Goal: Information Seeking & Learning: Learn about a topic

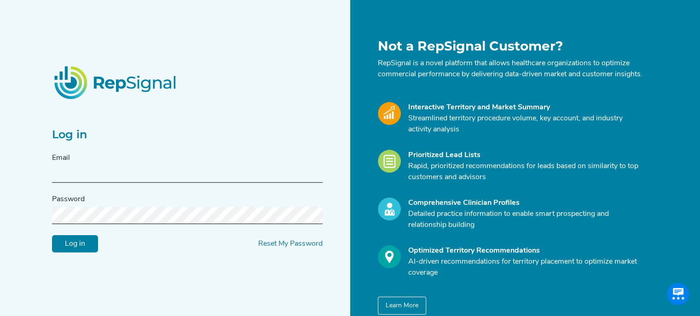
click at [169, 181] on input "text" at bounding box center [187, 174] width 270 height 17
type input "Eddym3"
click at [155, 177] on input "Eddym3" at bounding box center [187, 174] width 270 height 17
type input "[EMAIL_ADDRESS][DOMAIN_NAME]"
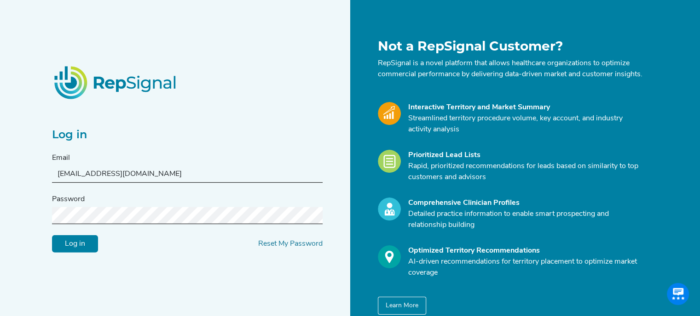
click at [52, 236] on input "Log in" at bounding box center [75, 244] width 46 height 17
click at [86, 251] on input "Log in" at bounding box center [75, 244] width 46 height 17
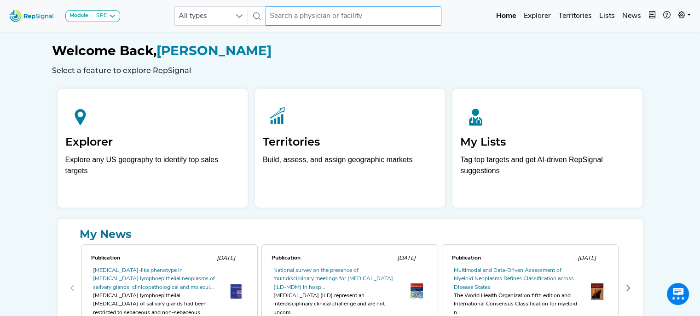
click at [276, 17] on input "text" at bounding box center [353, 15] width 176 height 19
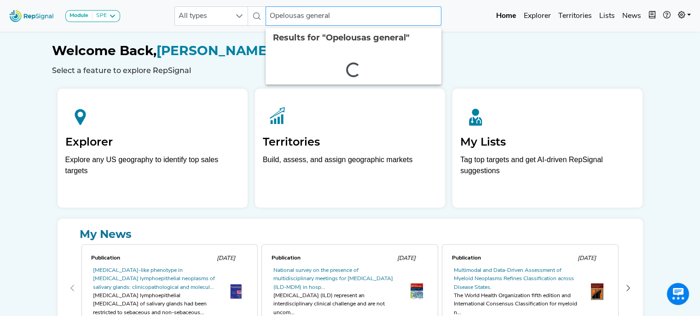
click at [342, 17] on input "Opelousas general" at bounding box center [353, 15] width 176 height 19
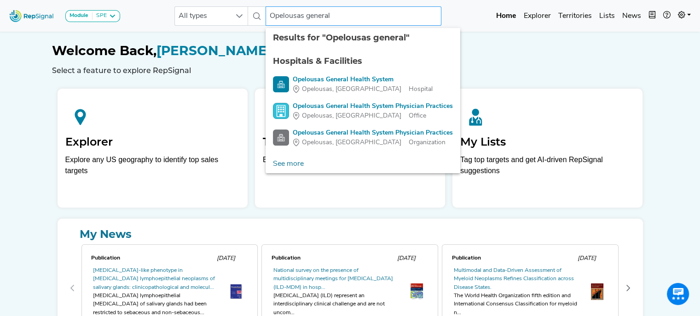
click at [342, 17] on input "Opelousas general" at bounding box center [353, 15] width 176 height 19
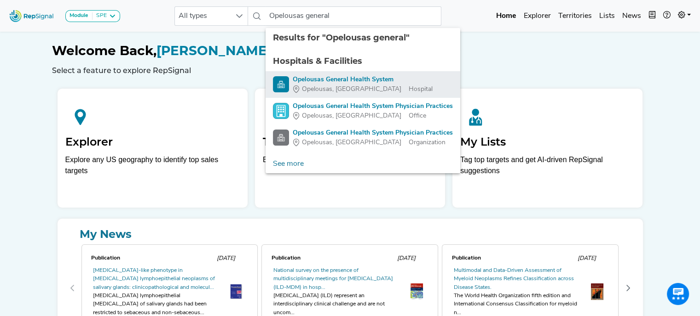
click at [354, 85] on div "Opelousas, [GEOGRAPHIC_DATA]" at bounding box center [363, 90] width 140 height 10
type input "Opelousas General Health System"
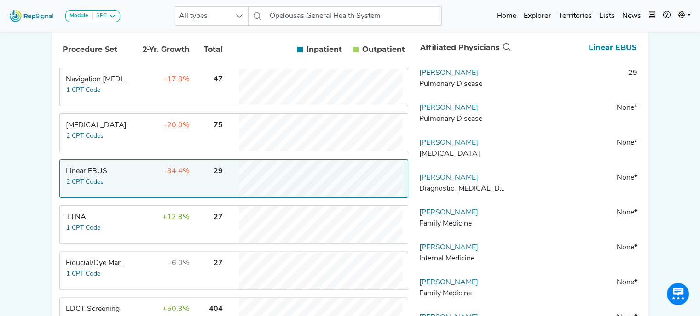
scroll to position [231, 0]
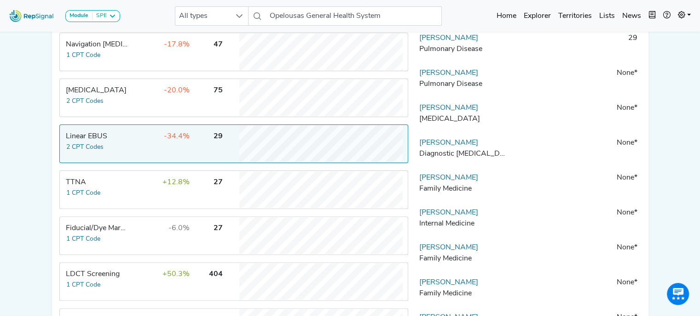
click at [151, 184] on td "+12.8%" at bounding box center [160, 190] width 60 height 37
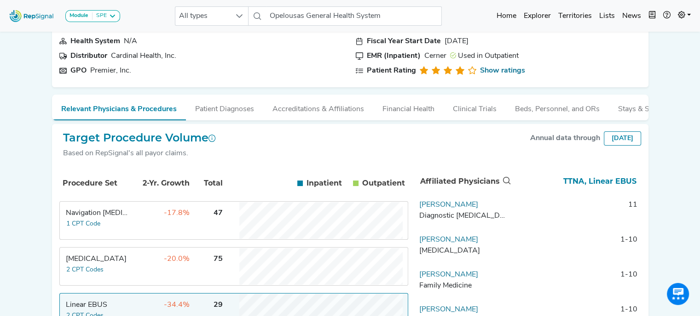
scroll to position [57, 0]
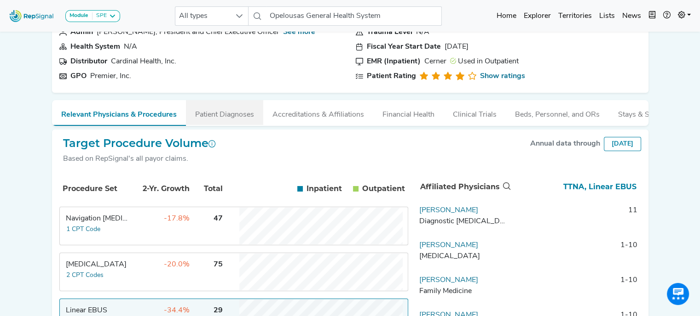
click at [220, 119] on button "Patient Diagnoses" at bounding box center [224, 112] width 77 height 25
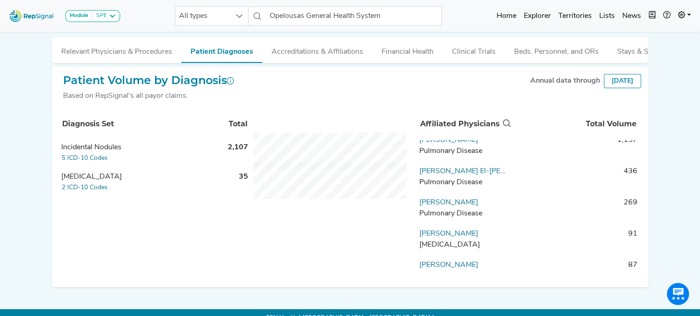
scroll to position [0, 0]
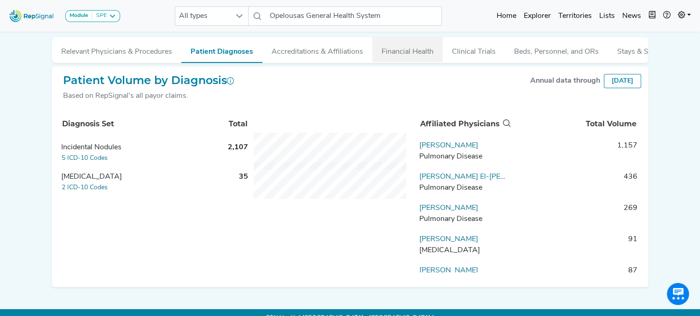
click at [420, 46] on button "Financial Health" at bounding box center [407, 49] width 70 height 25
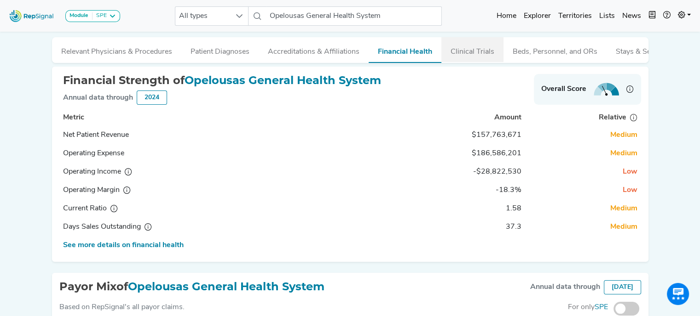
click at [473, 51] on button "Clinical Trials" at bounding box center [472, 49] width 62 height 25
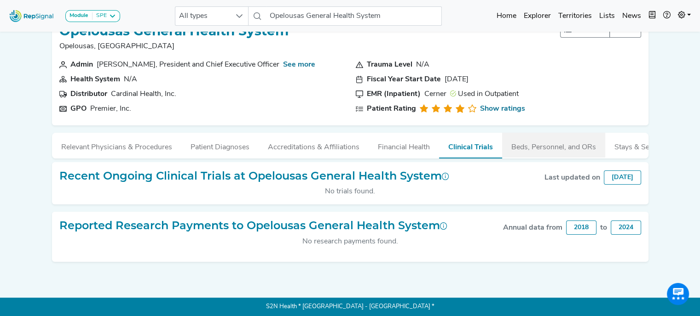
scroll to position [0, 31]
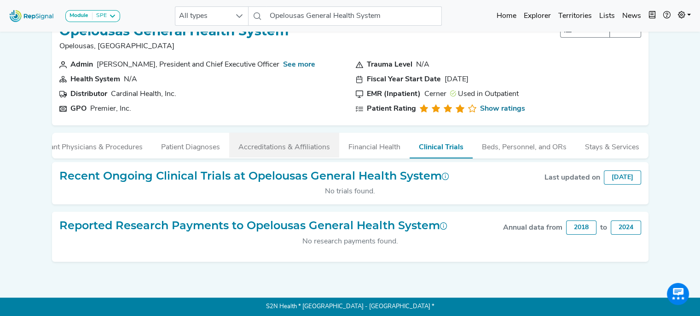
click at [238, 138] on button "Accreditations & Affiliations" at bounding box center [284, 145] width 110 height 25
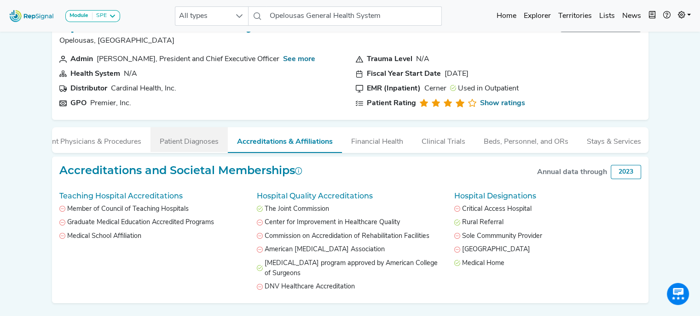
click at [204, 141] on button "Patient Diagnoses" at bounding box center [188, 139] width 77 height 25
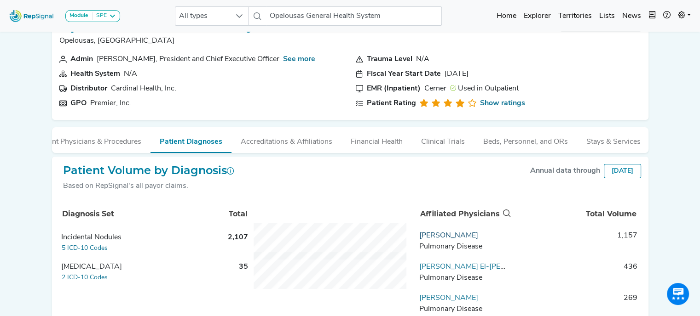
click at [451, 240] on link "[PERSON_NAME]" at bounding box center [448, 235] width 59 height 7
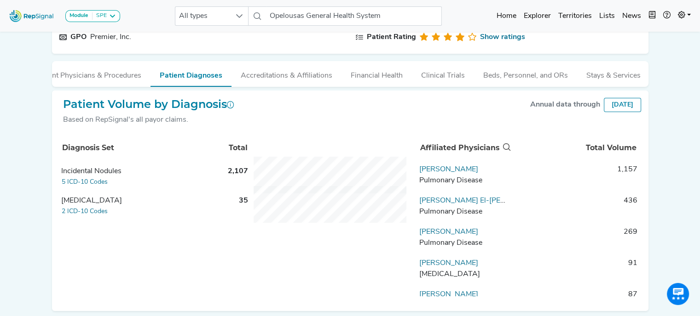
scroll to position [98, 0]
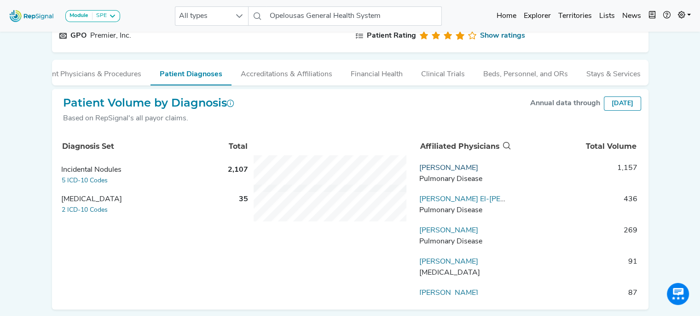
click at [438, 172] on link "[PERSON_NAME]" at bounding box center [448, 168] width 59 height 7
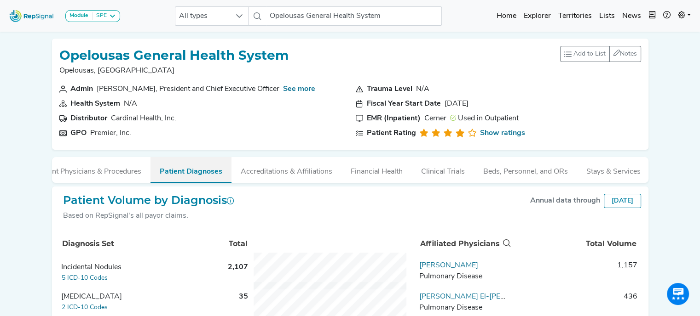
scroll to position [0, 0]
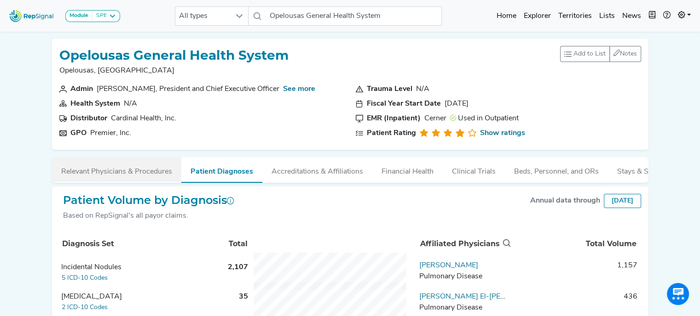
click at [120, 169] on button "Relevant Physicians & Procedures" at bounding box center [116, 169] width 129 height 25
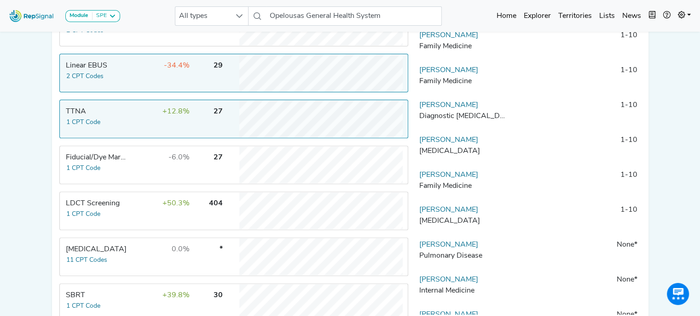
scroll to position [265, 0]
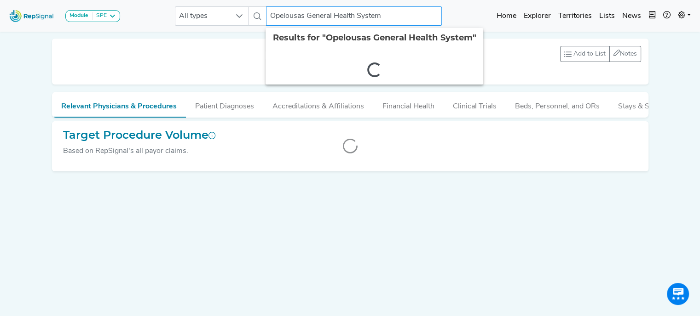
drag, startPoint x: 405, startPoint y: 18, endPoint x: 264, endPoint y: 14, distance: 141.3
click at [264, 14] on div "All types Opelousas General Health System 2 results are available" at bounding box center [308, 15] width 267 height 19
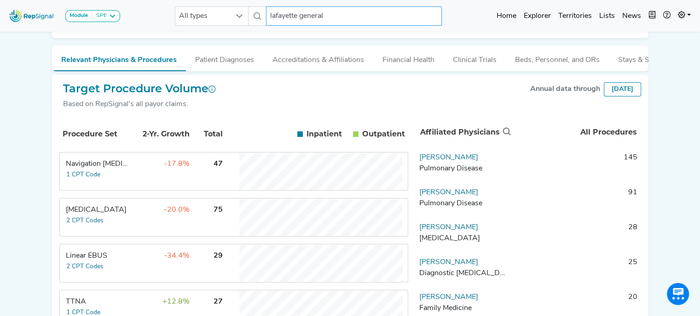
scroll to position [80, 0]
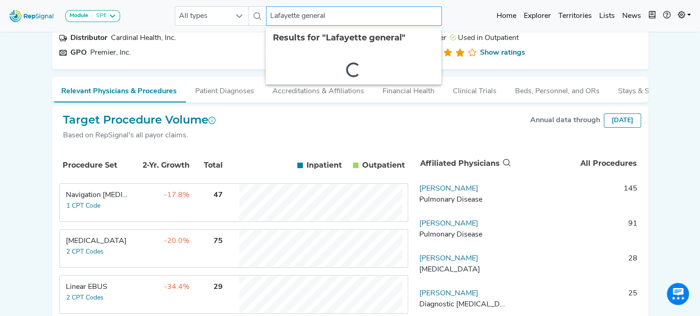
click at [336, 16] on input "Lafayette general" at bounding box center [354, 15] width 176 height 19
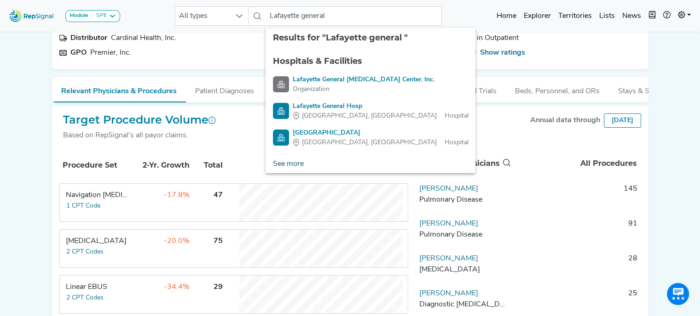
click at [298, 163] on link "See more" at bounding box center [288, 164] width 46 height 18
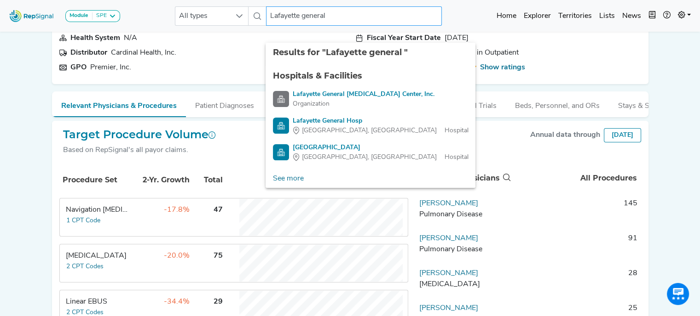
scroll to position [53, 0]
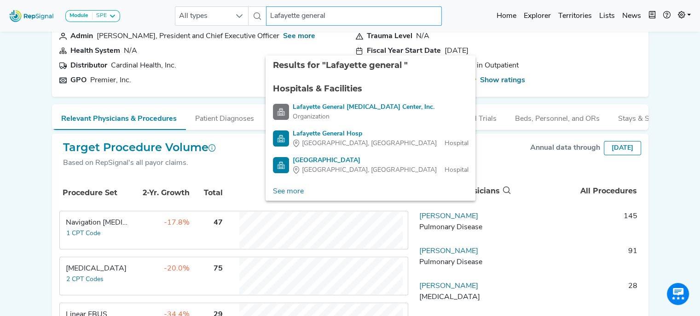
click at [340, 17] on input "Lafayette general" at bounding box center [354, 15] width 176 height 19
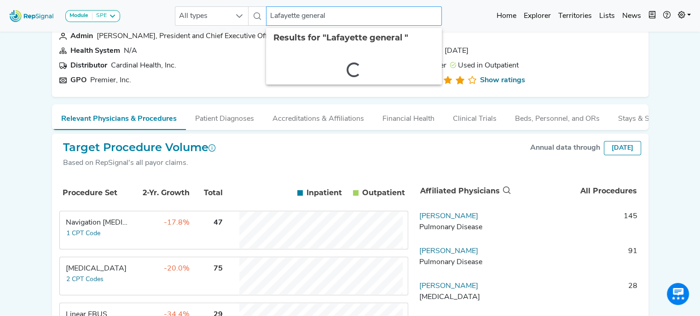
click at [340, 17] on input "Lafayette general" at bounding box center [354, 15] width 176 height 19
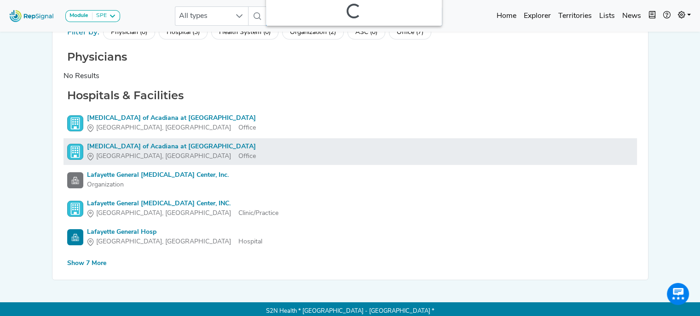
scroll to position [60, 0]
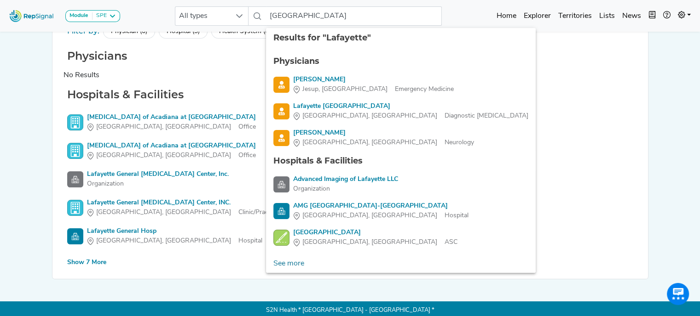
click at [79, 259] on div "Show 7 More" at bounding box center [86, 263] width 39 height 10
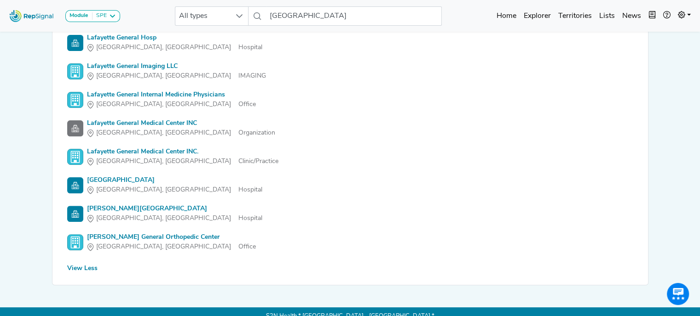
scroll to position [253, 0]
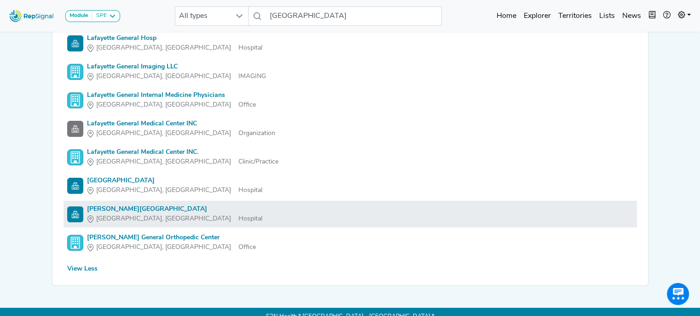
click at [192, 205] on div "[PERSON_NAME][GEOGRAPHIC_DATA]" at bounding box center [174, 210] width 175 height 10
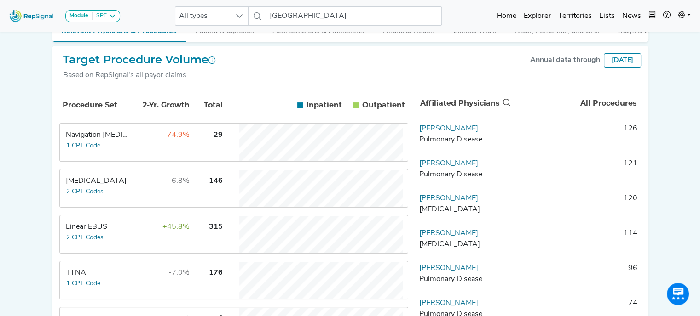
scroll to position [139, 0]
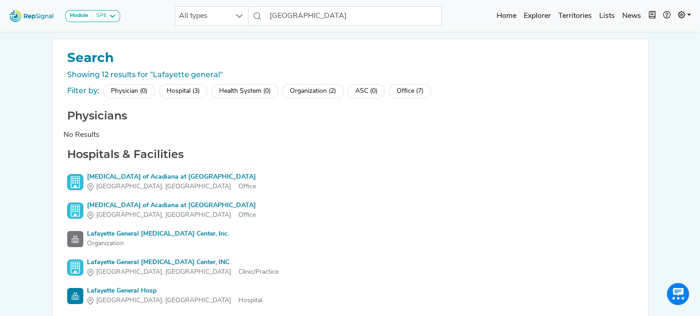
scroll to position [63, 0]
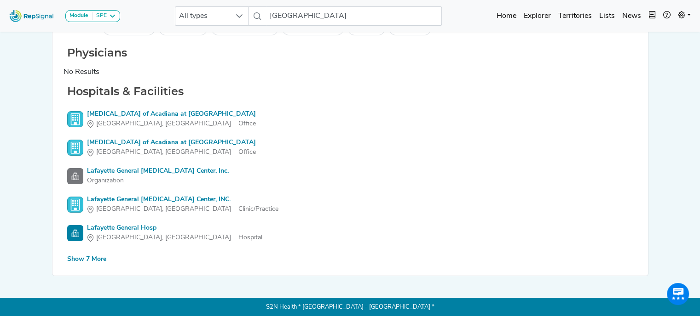
click at [100, 259] on div "Show 7 More" at bounding box center [86, 260] width 39 height 10
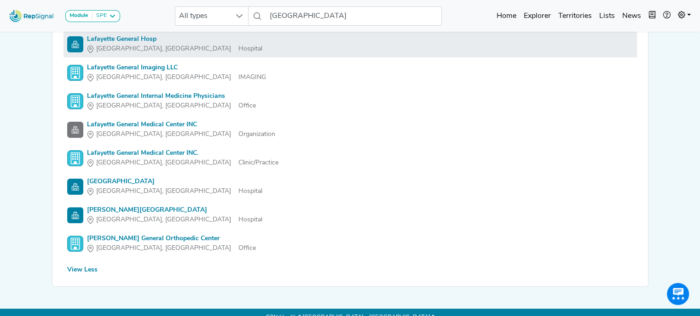
scroll to position [253, 0]
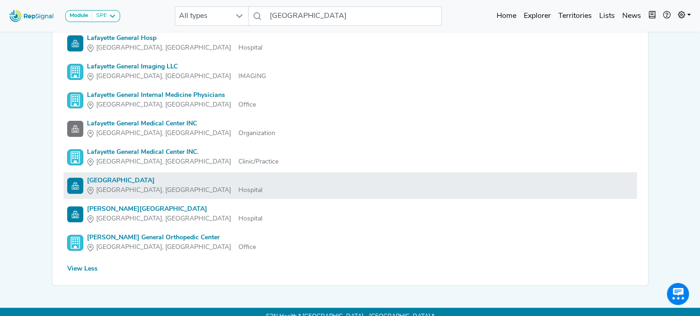
click at [173, 178] on div "[GEOGRAPHIC_DATA]" at bounding box center [174, 181] width 175 height 10
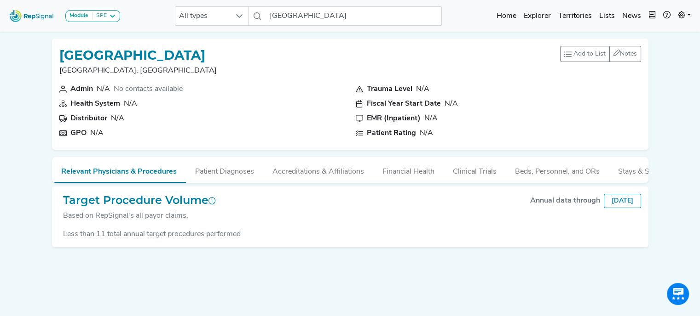
scroll to position [30, 0]
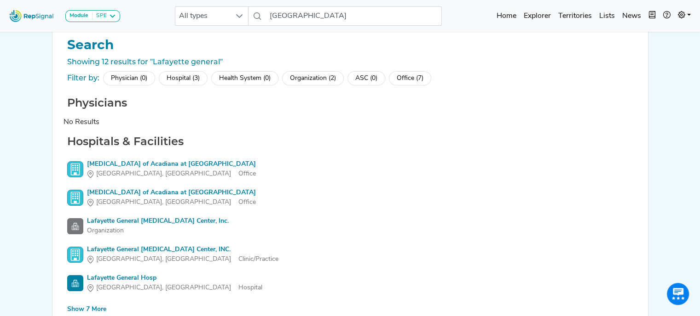
scroll to position [63, 0]
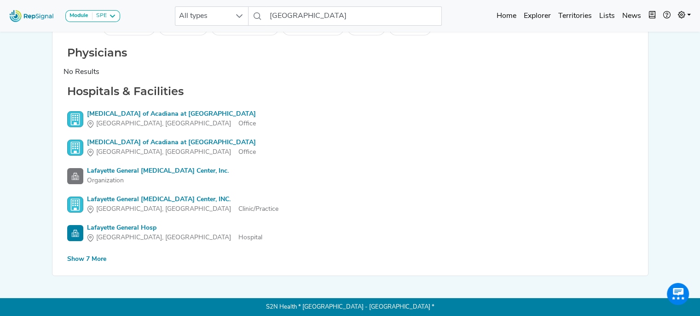
click at [100, 258] on div "Show 7 More" at bounding box center [86, 260] width 39 height 10
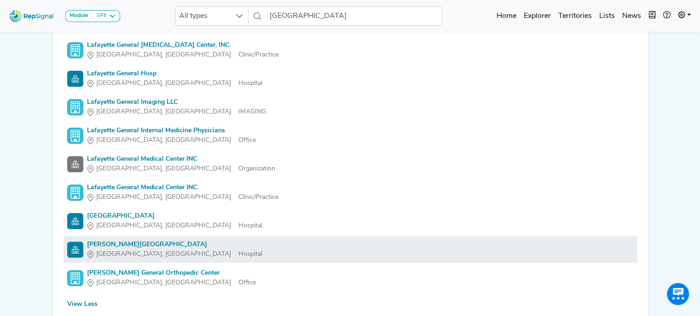
scroll to position [217, 0]
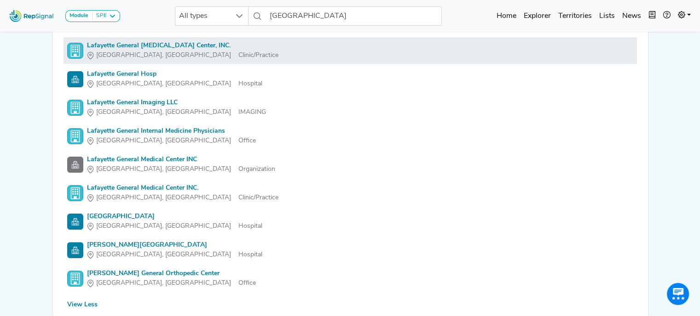
click at [193, 44] on div "Lafayette General [MEDICAL_DATA] Center, INC." at bounding box center [182, 46] width 191 height 10
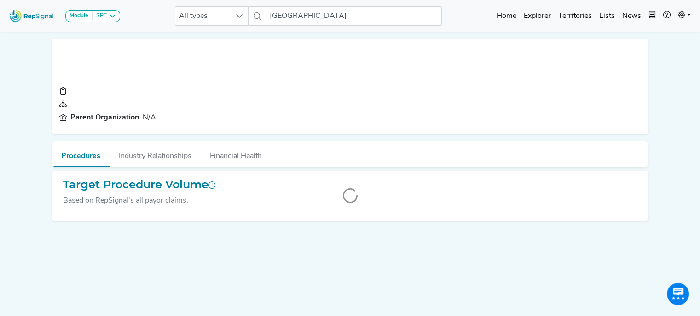
scroll to position [30, 0]
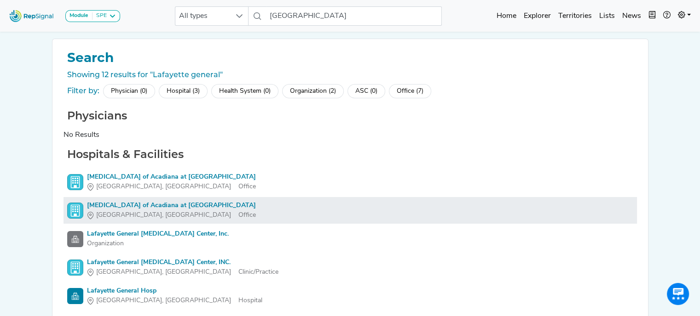
click at [199, 207] on div "[MEDICAL_DATA] of Acadiana at [GEOGRAPHIC_DATA]" at bounding box center [171, 206] width 169 height 10
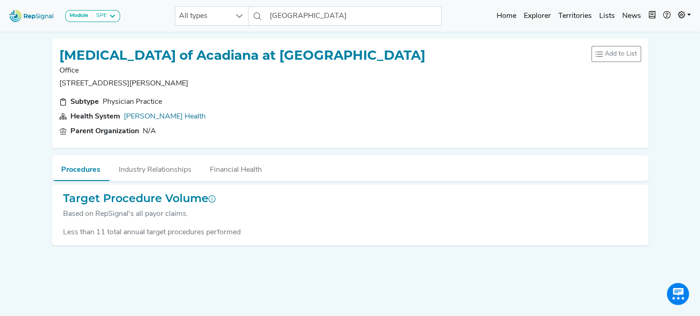
scroll to position [30, 0]
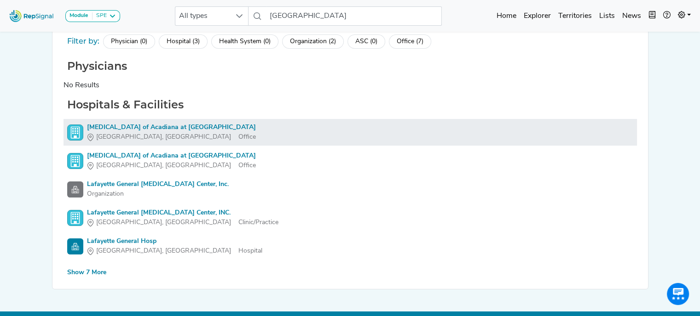
scroll to position [51, 0]
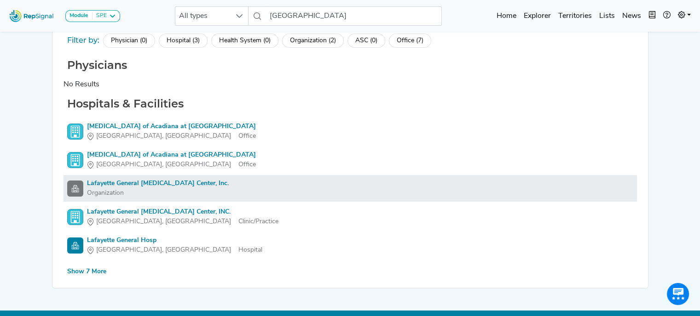
click at [151, 182] on div "Lafayette General [MEDICAL_DATA] Center, Inc." at bounding box center [158, 184] width 142 height 10
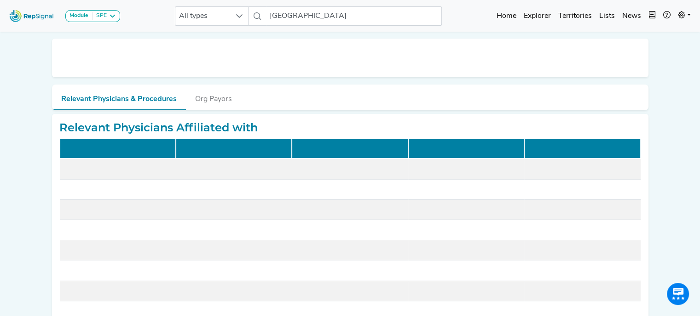
scroll to position [52, 0]
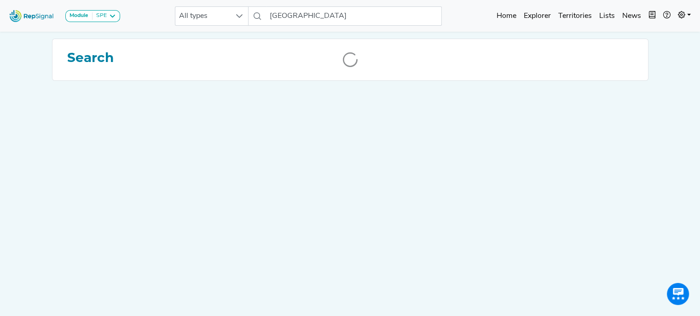
scroll to position [37, 0]
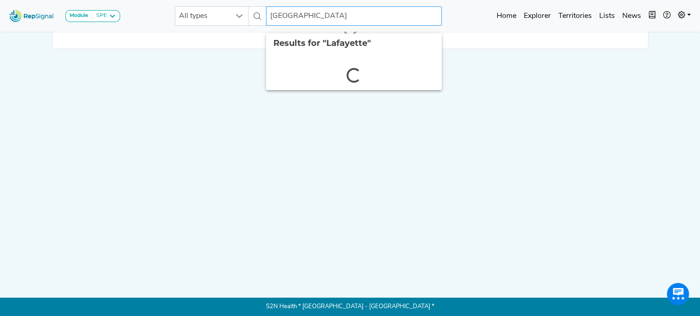
click at [313, 17] on input "[GEOGRAPHIC_DATA]" at bounding box center [354, 15] width 176 height 19
type input "opelousas"
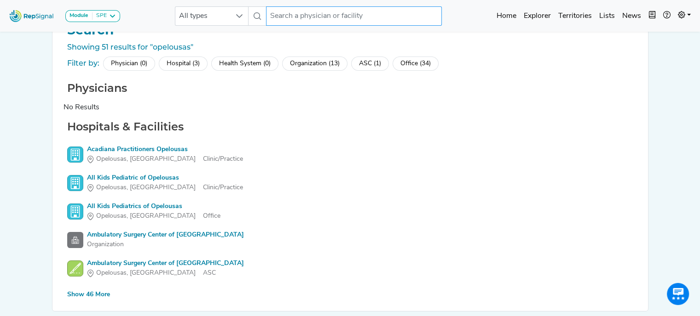
scroll to position [37, 0]
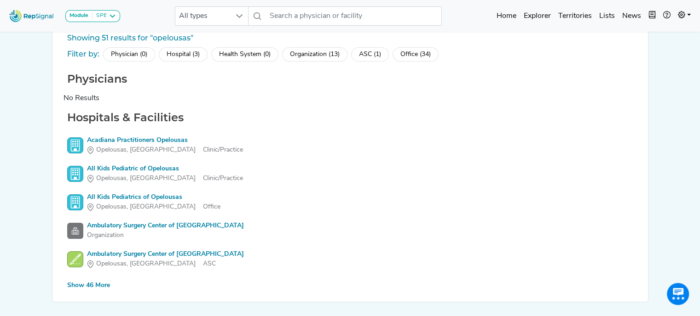
click at [98, 282] on div "Show 46 More" at bounding box center [88, 286] width 43 height 10
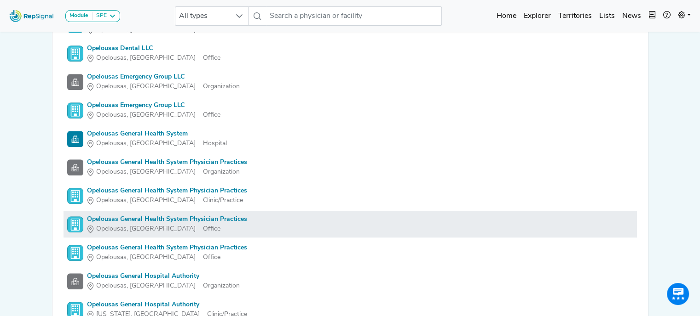
scroll to position [747, 0]
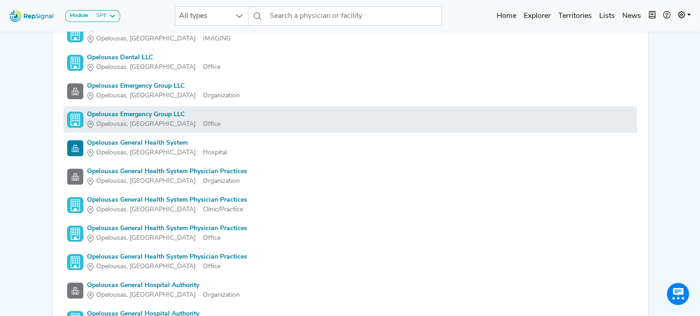
click at [178, 109] on li "Opelousas Emergency Group LLC Opelousas, LA Office" at bounding box center [349, 119] width 573 height 27
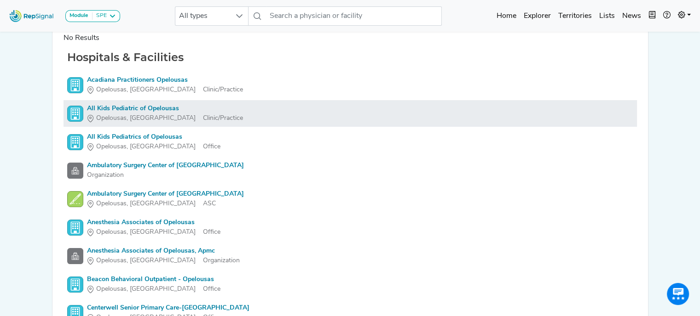
scroll to position [97, 0]
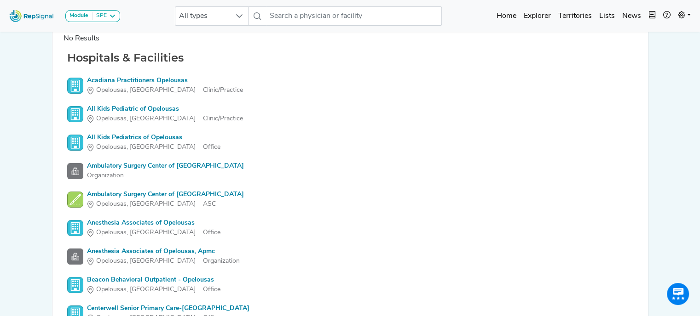
click at [44, 17] on img at bounding box center [32, 16] width 52 height 20
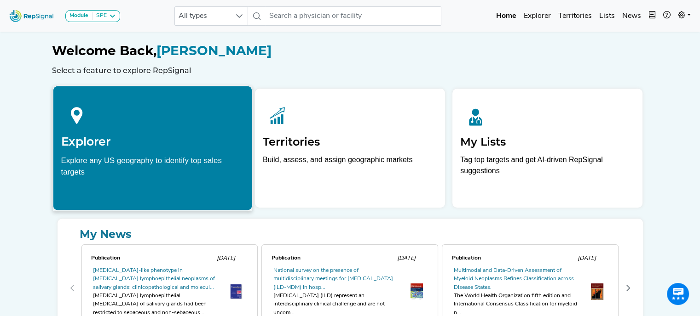
click at [137, 135] on h2 "Explorer" at bounding box center [152, 142] width 183 height 14
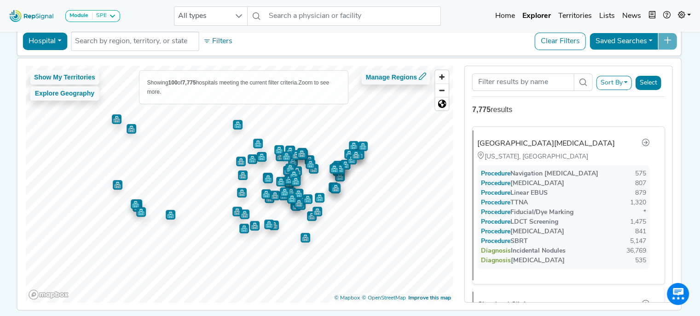
scroll to position [12, 0]
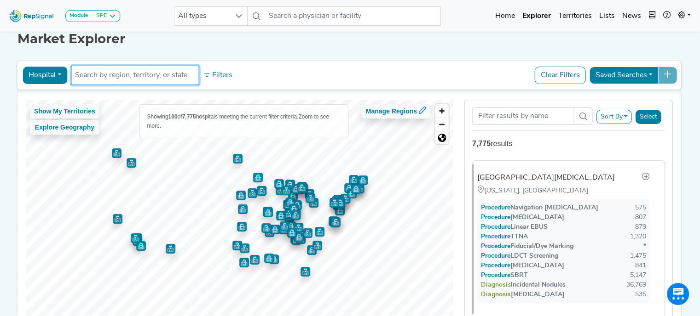
click at [89, 75] on input "text" at bounding box center [135, 75] width 120 height 11
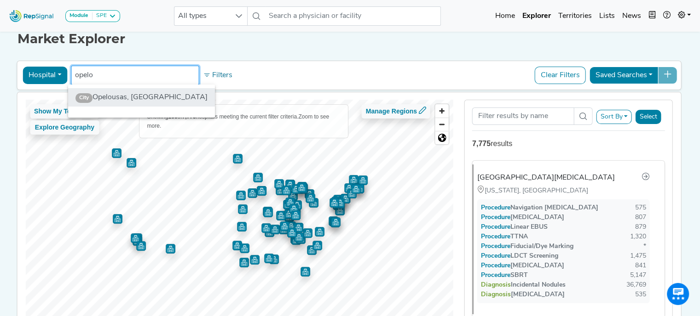
type input "opelo"
click at [103, 97] on li "City Opelousas, [GEOGRAPHIC_DATA]" at bounding box center [141, 97] width 147 height 18
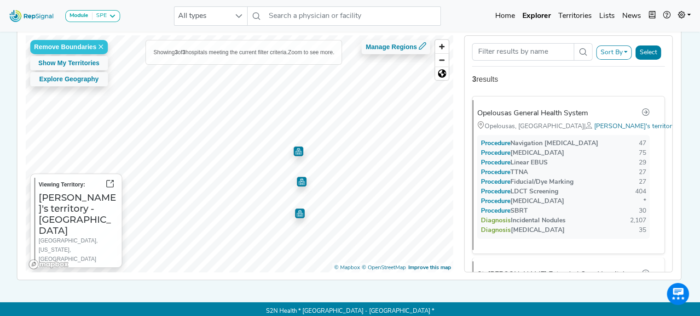
scroll to position [85, 0]
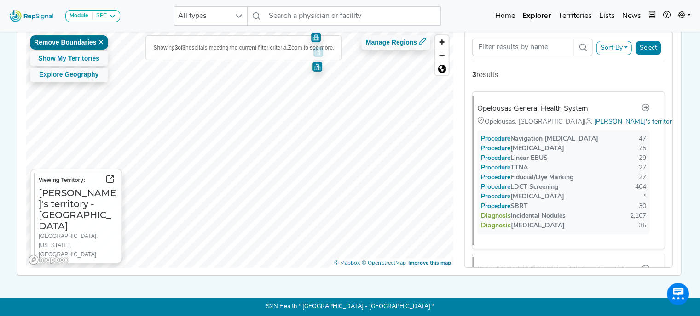
click at [98, 40] on icon at bounding box center [101, 43] width 6 height 6
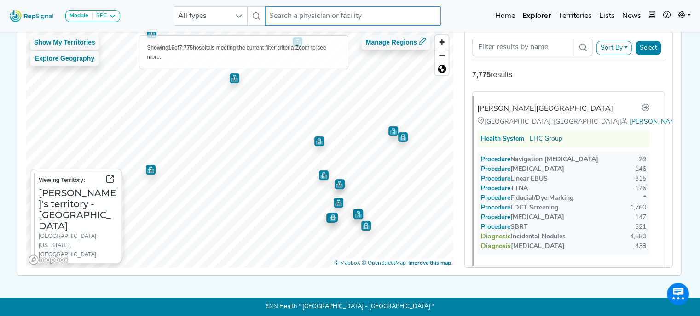
click at [286, 16] on input "text" at bounding box center [353, 15] width 176 height 19
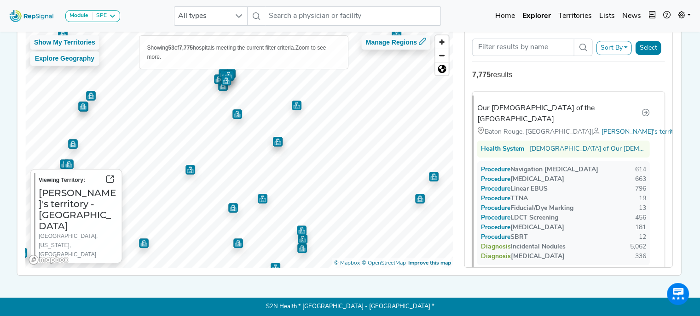
click at [260, 194] on img "Map marker" at bounding box center [263, 199] width 10 height 10
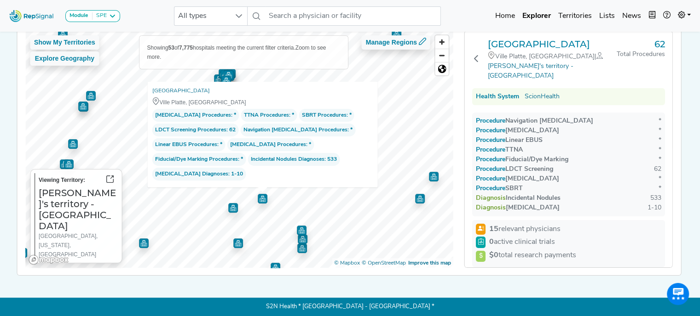
click at [229, 207] on img "Map marker" at bounding box center [233, 208] width 10 height 10
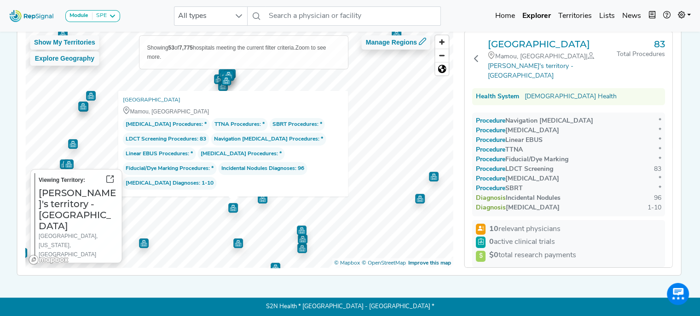
click at [236, 241] on img "Map marker" at bounding box center [238, 244] width 10 height 10
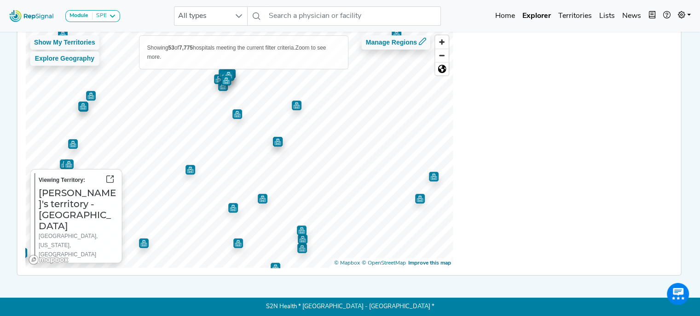
click at [188, 167] on img "Map marker" at bounding box center [190, 170] width 10 height 10
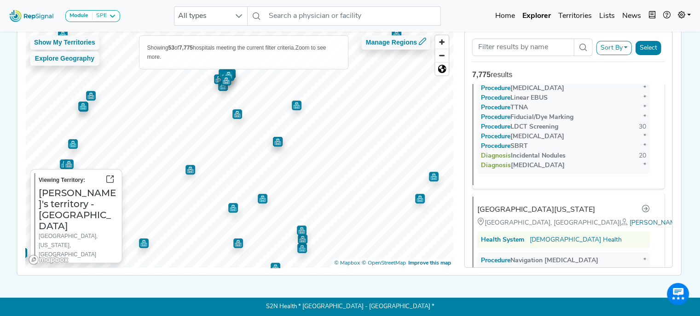
scroll to position [3529, 0]
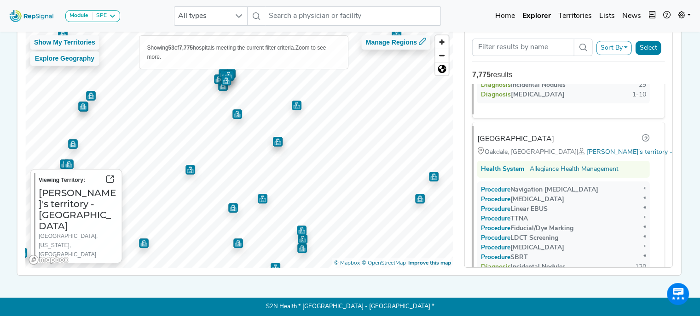
click at [189, 165] on img "Map marker" at bounding box center [190, 170] width 10 height 10
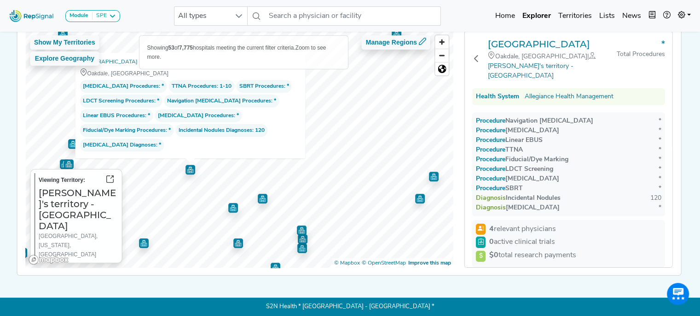
click at [143, 239] on img "Map marker" at bounding box center [144, 244] width 10 height 10
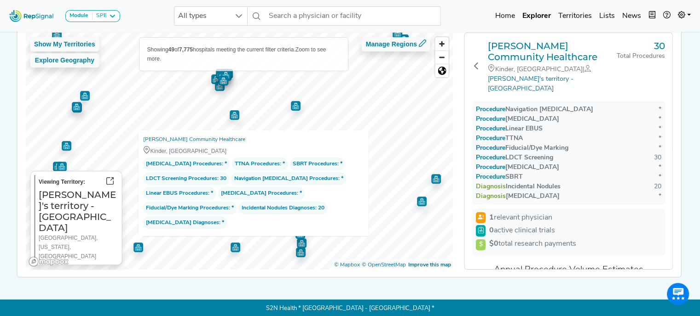
scroll to position [78, 0]
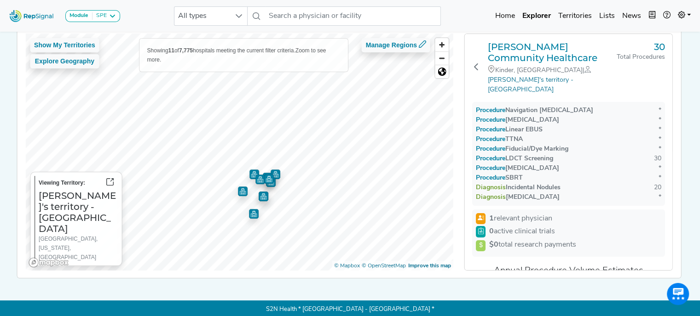
click at [273, 173] on img "Map marker" at bounding box center [275, 175] width 10 height 10
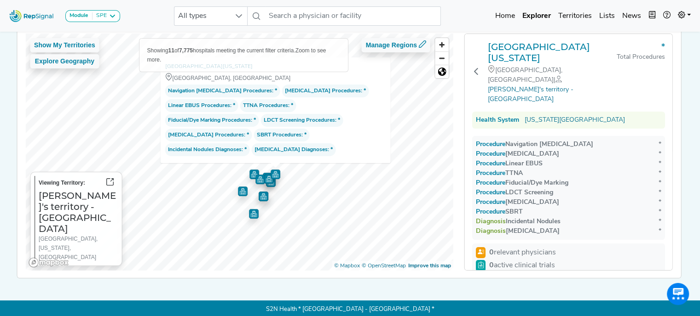
click at [264, 180] on img "Map marker" at bounding box center [269, 179] width 10 height 10
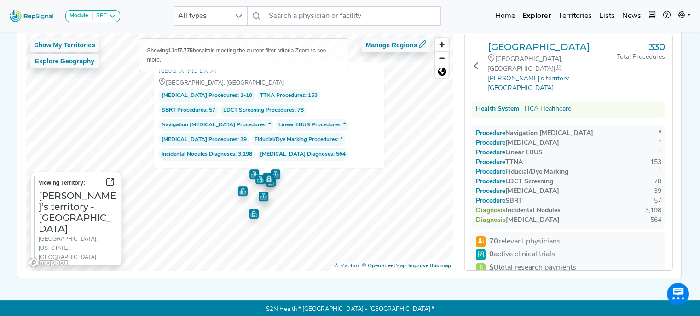
click at [269, 184] on img "Map marker" at bounding box center [271, 183] width 10 height 10
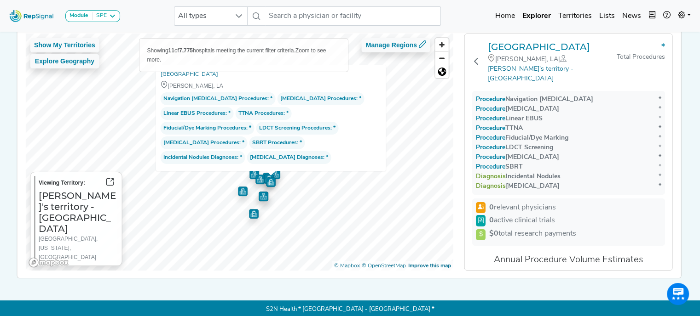
click at [255, 180] on img "Map marker" at bounding box center [260, 180] width 10 height 10
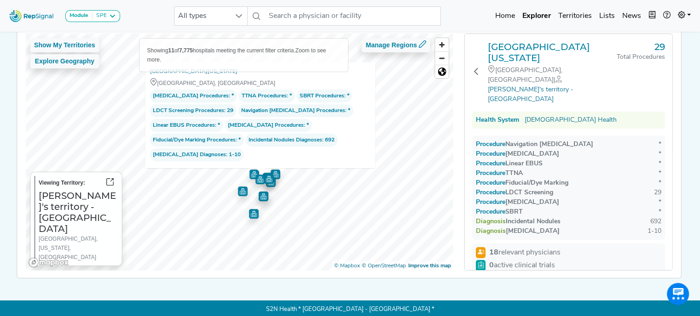
click at [249, 172] on img "Map marker" at bounding box center [254, 175] width 10 height 10
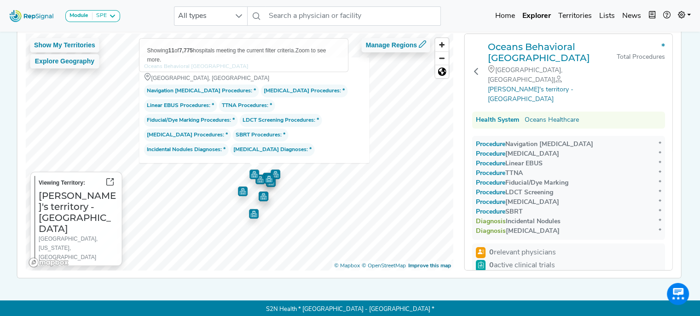
click at [243, 191] on img "Map marker" at bounding box center [243, 192] width 10 height 10
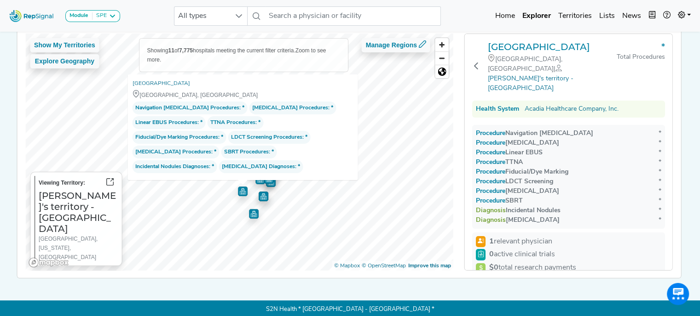
click at [259, 196] on img "Map marker" at bounding box center [264, 197] width 10 height 10
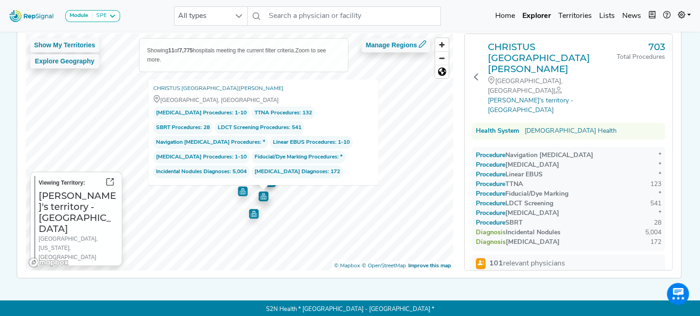
click at [249, 213] on img "Map marker" at bounding box center [254, 214] width 10 height 10
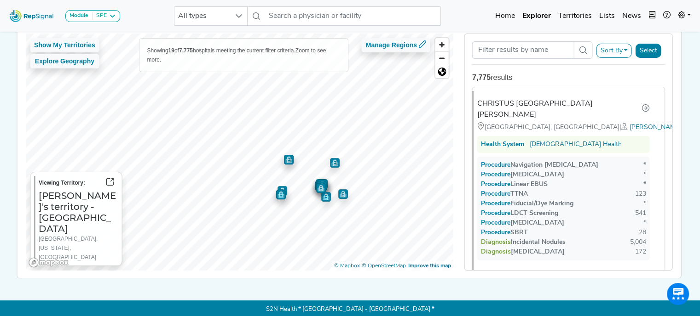
scroll to position [0, 0]
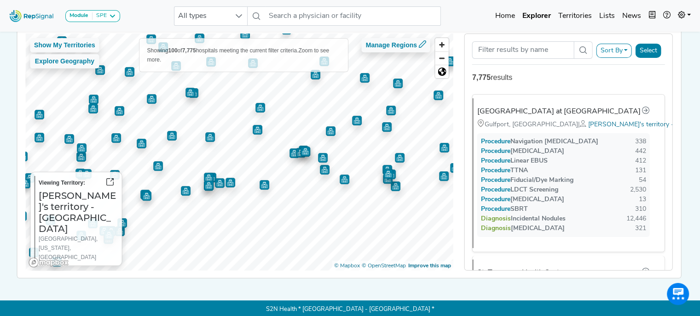
click at [323, 172] on img "Map marker" at bounding box center [325, 170] width 10 height 10
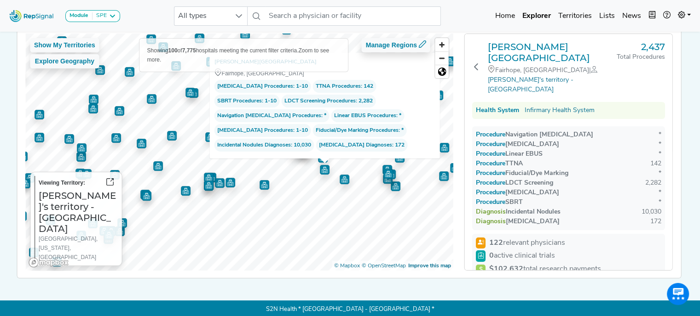
click at [342, 182] on img "Map marker" at bounding box center [344, 180] width 10 height 10
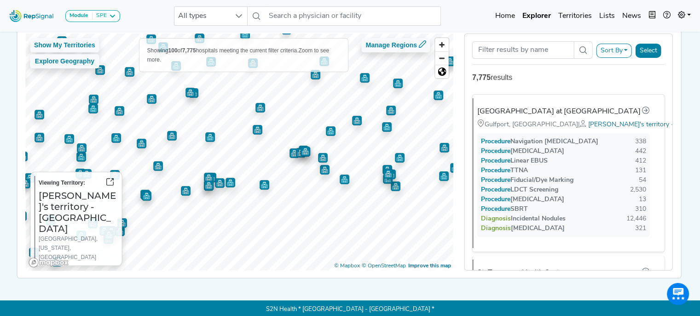
click at [320, 158] on img "Map marker" at bounding box center [323, 158] width 10 height 10
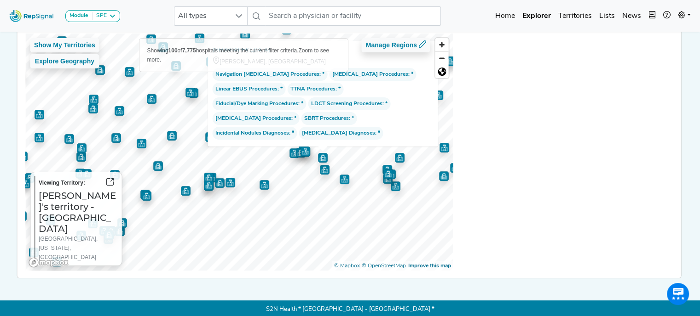
scroll to position [4040, 0]
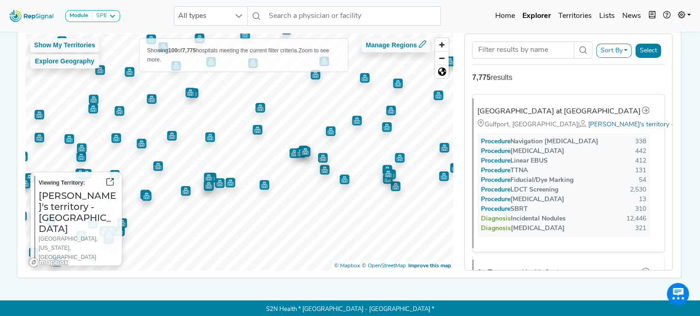
click at [327, 132] on img "Map marker" at bounding box center [331, 131] width 10 height 10
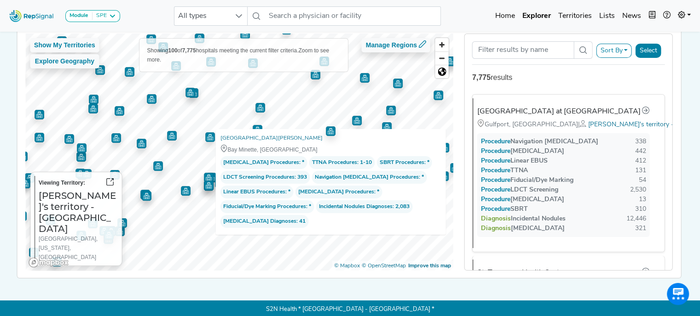
scroll to position [12997, 0]
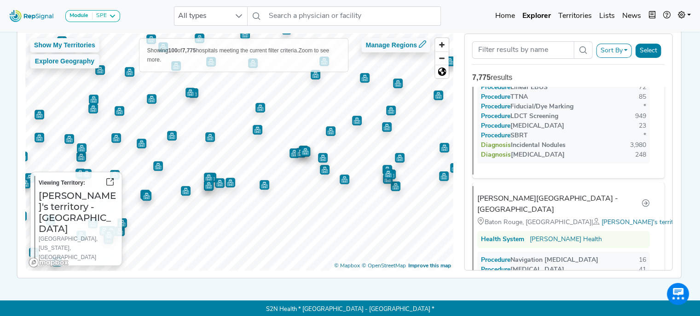
click at [356, 121] on img "Map marker" at bounding box center [357, 121] width 10 height 10
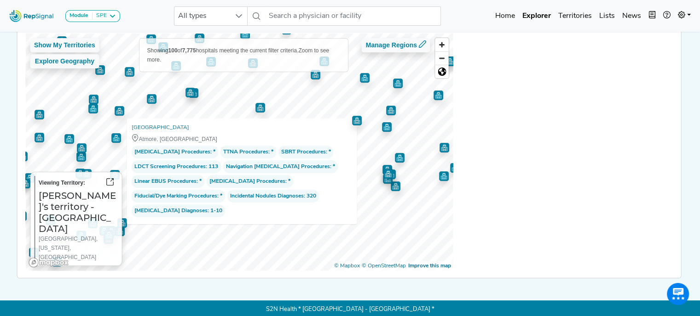
scroll to position [6850, 0]
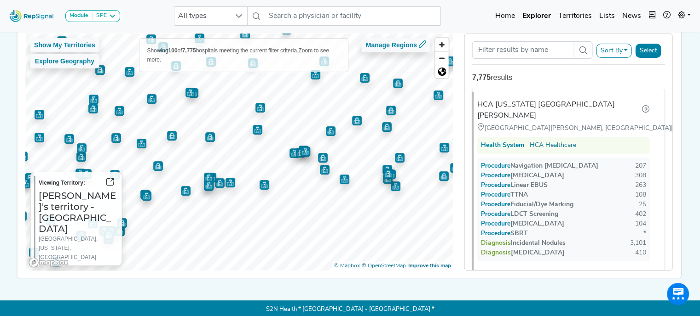
click at [384, 180] on img "Map marker" at bounding box center [388, 179] width 10 height 10
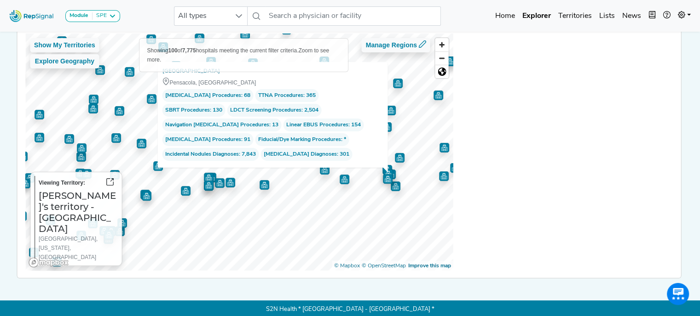
scroll to position [8431, 0]
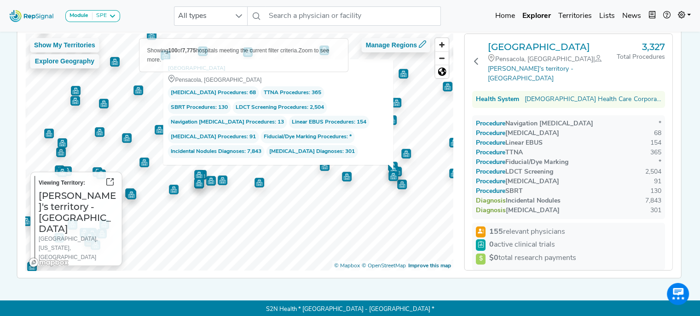
click at [401, 187] on img "Map marker" at bounding box center [402, 185] width 10 height 10
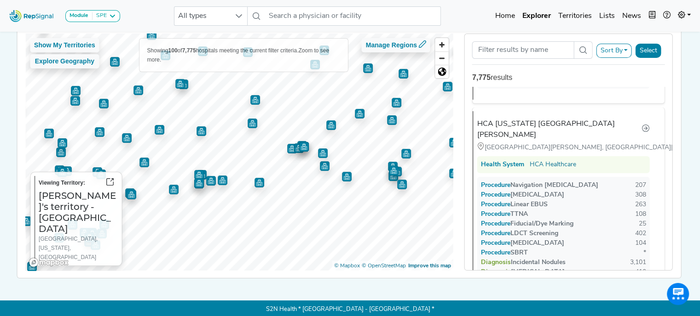
click at [388, 162] on img "Map marker" at bounding box center [393, 167] width 10 height 10
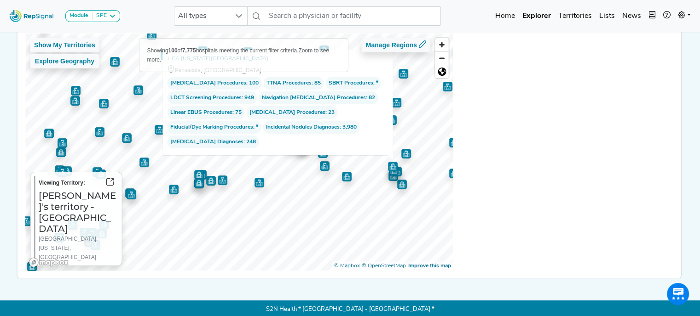
scroll to position [3699, 0]
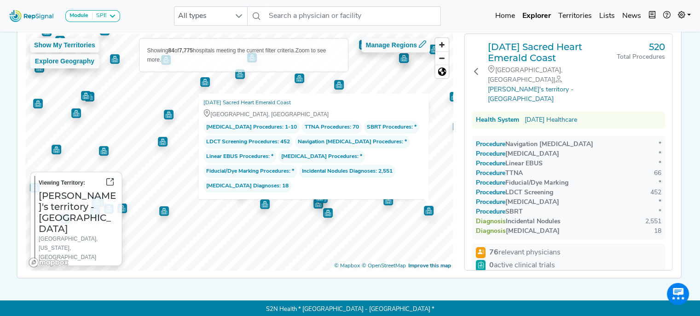
click at [384, 203] on img "Map marker" at bounding box center [388, 201] width 10 height 10
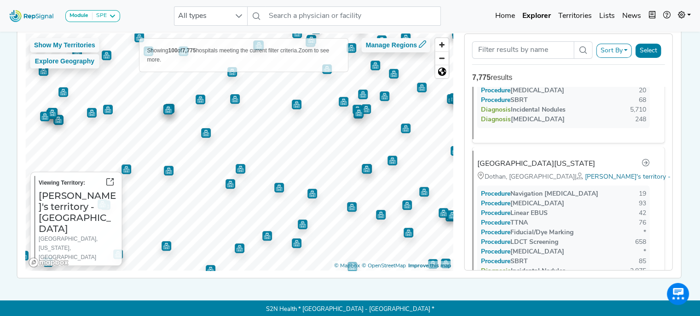
scroll to position [0, 0]
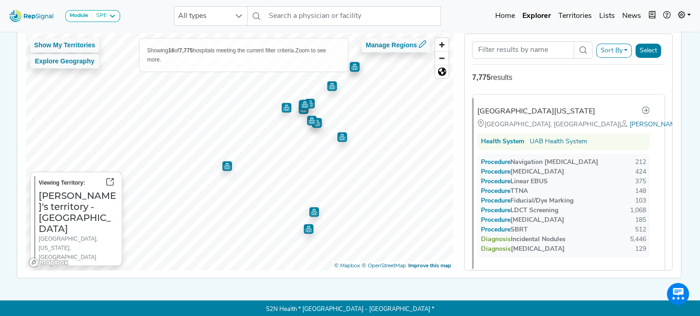
click at [339, 137] on img "Map marker" at bounding box center [342, 137] width 10 height 10
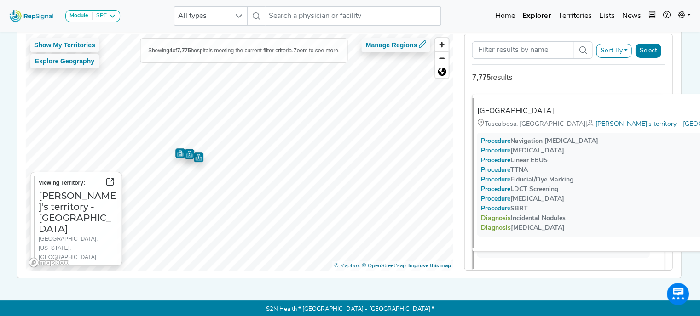
click at [176, 153] on img "Map marker" at bounding box center [180, 154] width 10 height 10
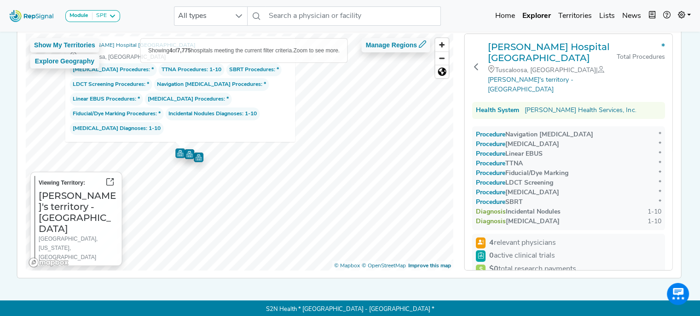
click at [188, 153] on img "Map marker" at bounding box center [189, 154] width 10 height 10
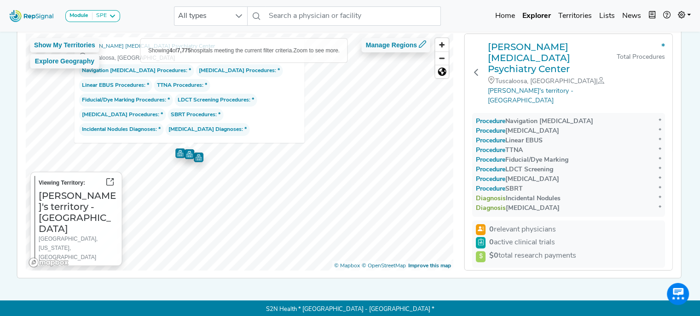
click at [198, 155] on img "Map marker" at bounding box center [199, 158] width 10 height 10
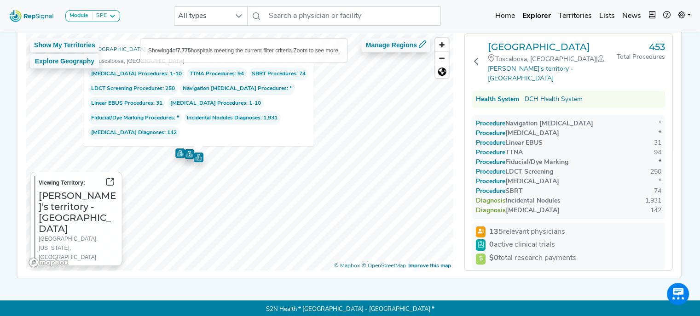
click at [197, 155] on img "Map marker" at bounding box center [199, 158] width 10 height 10
click at [184, 155] on img "Map marker" at bounding box center [189, 154] width 10 height 10
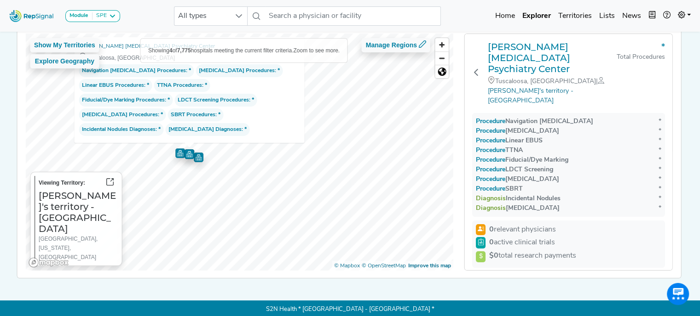
click at [175, 152] on img "Map marker" at bounding box center [180, 154] width 10 height 10
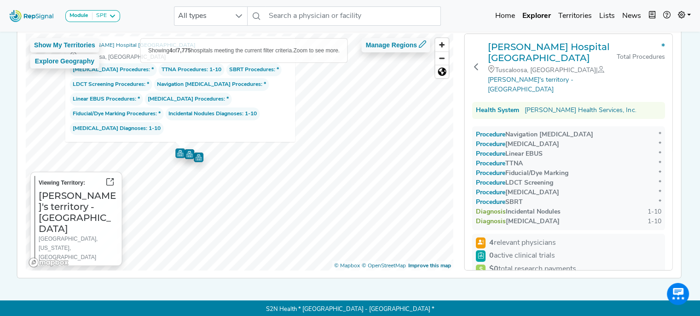
click at [194, 154] on img "Map marker" at bounding box center [199, 158] width 10 height 10
click at [197, 156] on img "Map marker" at bounding box center [199, 158] width 10 height 10
